Goal: Find specific page/section: Locate a particular part of the current website

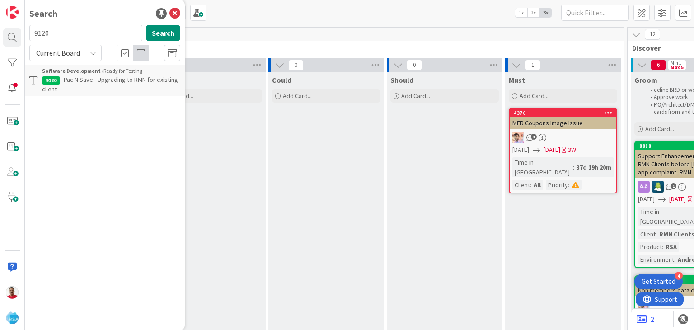
scroll to position [0, 1121]
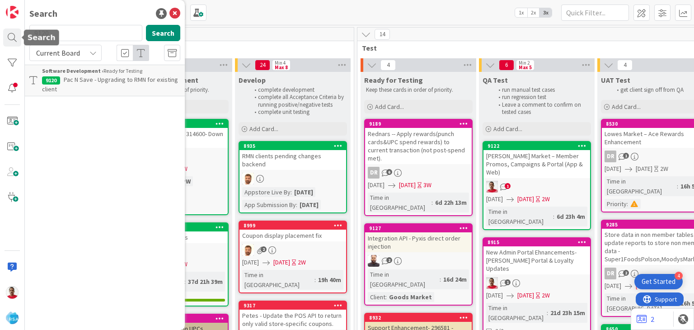
drag, startPoint x: 71, startPoint y: 33, endPoint x: 0, endPoint y: 28, distance: 71.6
click at [0, 28] on div "Search 9120 Search Current Board Software Development › Ready for Testing 9120 …" at bounding box center [12, 165] width 25 height 330
type input "v"
type input "coupon order"
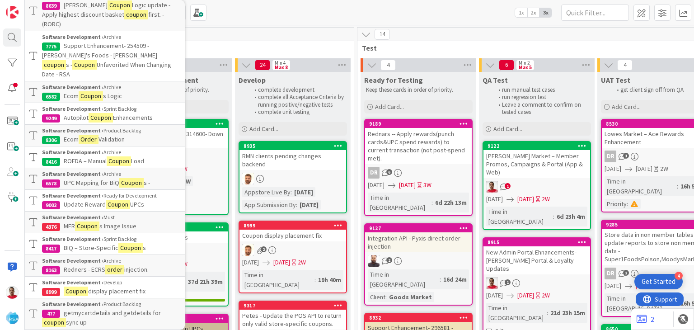
scroll to position [362, 0]
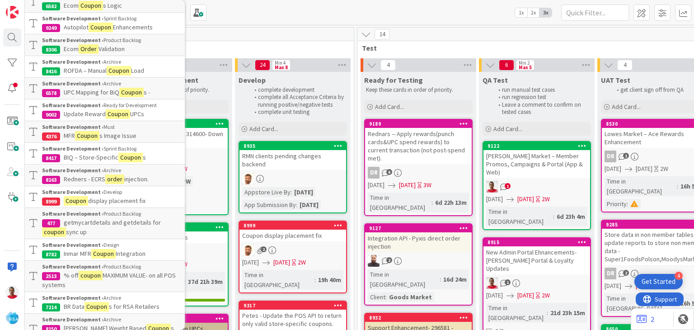
click at [75, 196] on mark "Coupon" at bounding box center [76, 200] width 24 height 9
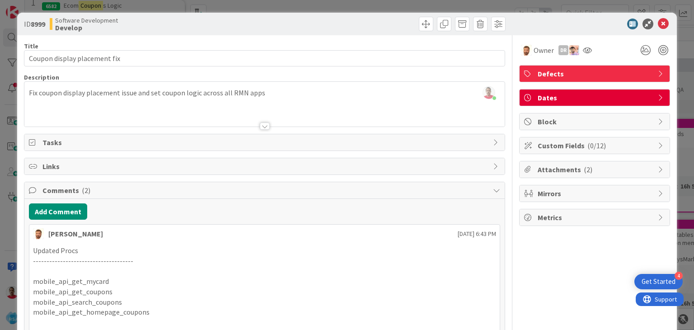
click at [150, 105] on div at bounding box center [264, 114] width 480 height 23
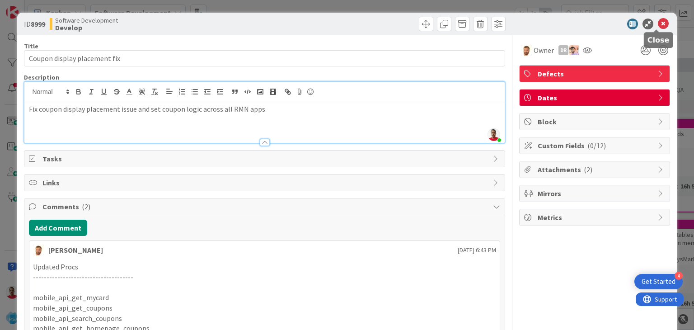
click at [659, 23] on icon at bounding box center [663, 24] width 11 height 11
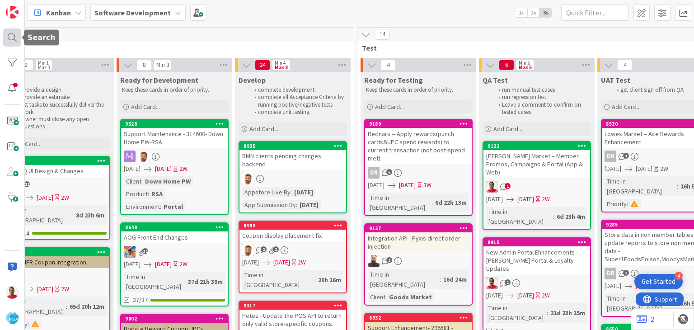
click at [12, 37] on div at bounding box center [12, 37] width 18 height 18
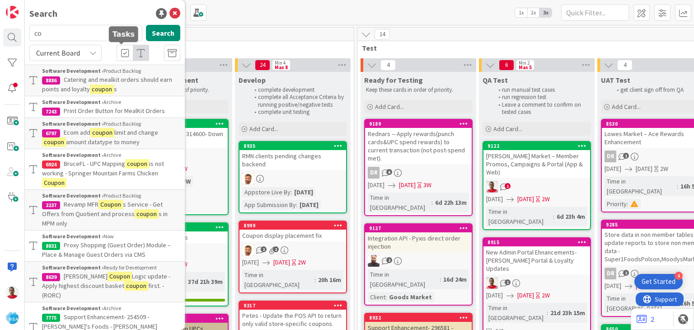
type input "c"
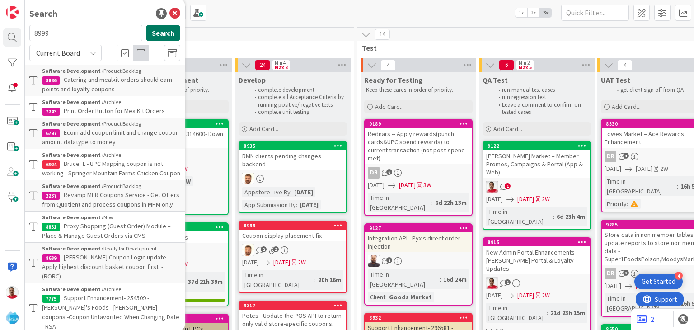
type input "8999"
click at [155, 35] on button "Search" at bounding box center [163, 33] width 34 height 16
